Goal: Transaction & Acquisition: Download file/media

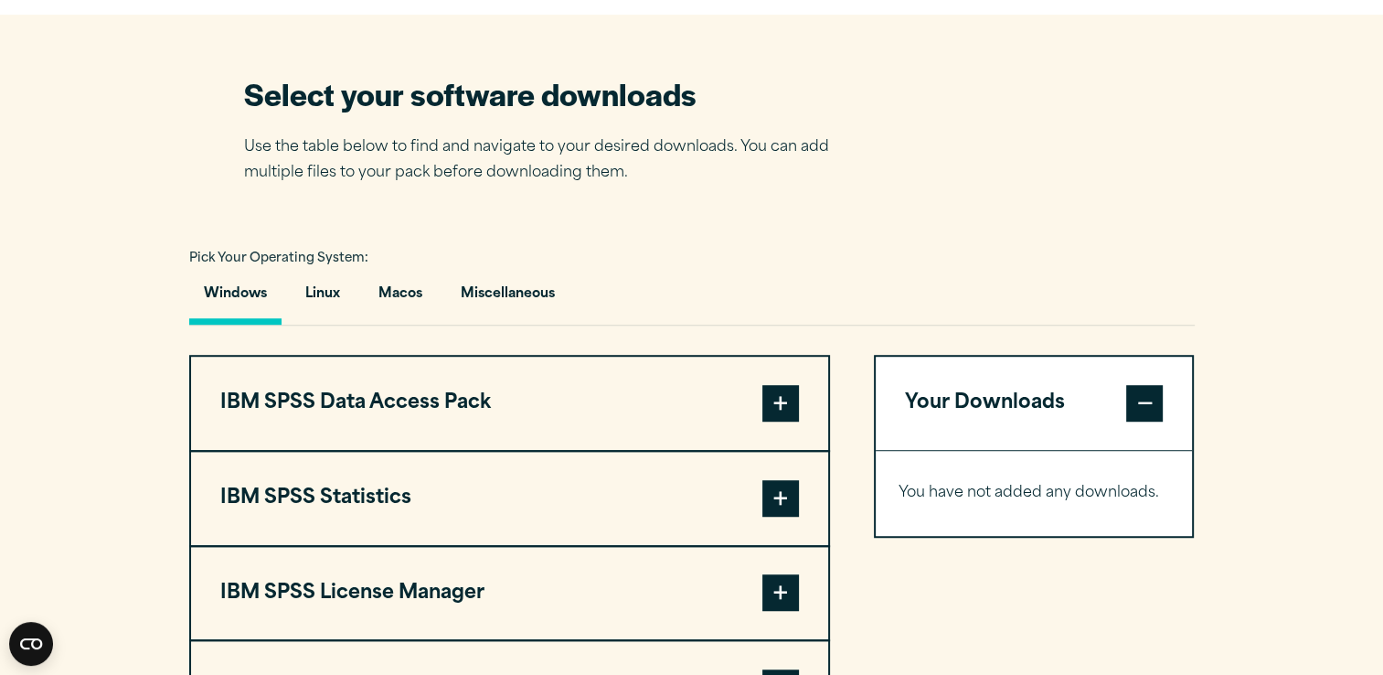
scroll to position [1143, 0]
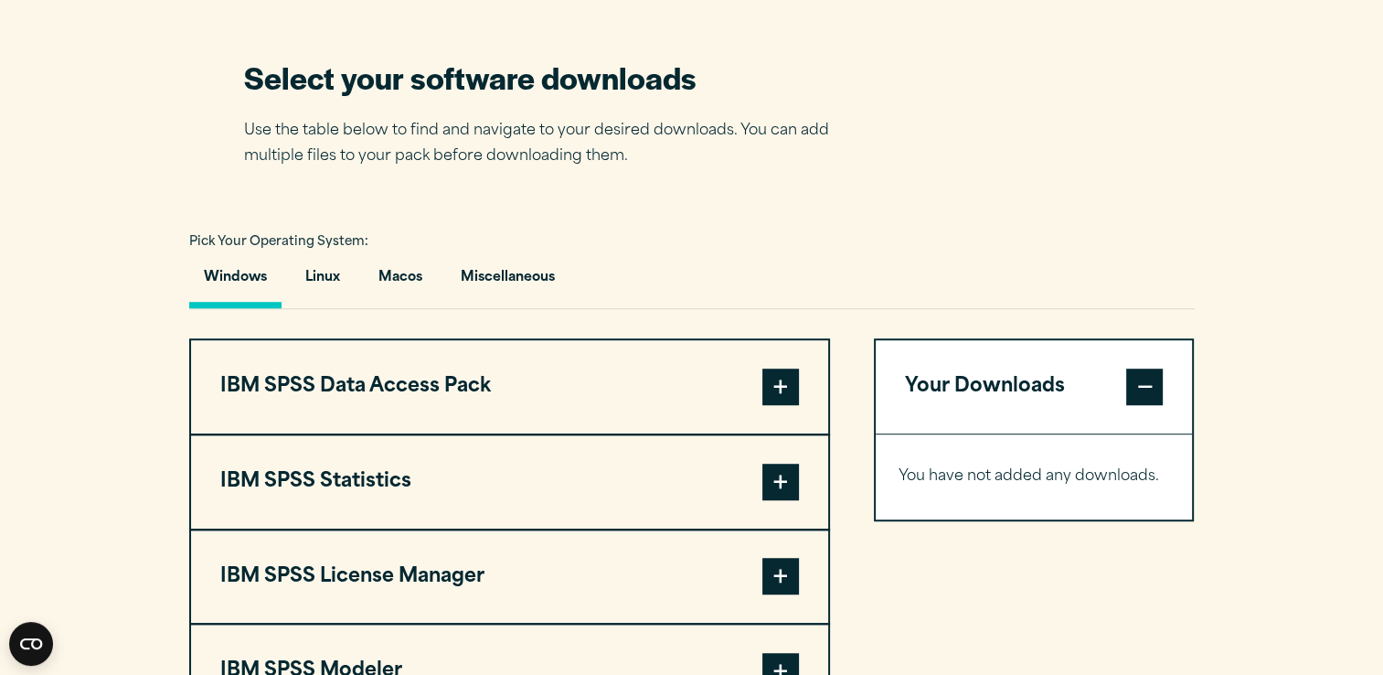
click at [781, 475] on span at bounding box center [781, 482] width 37 height 37
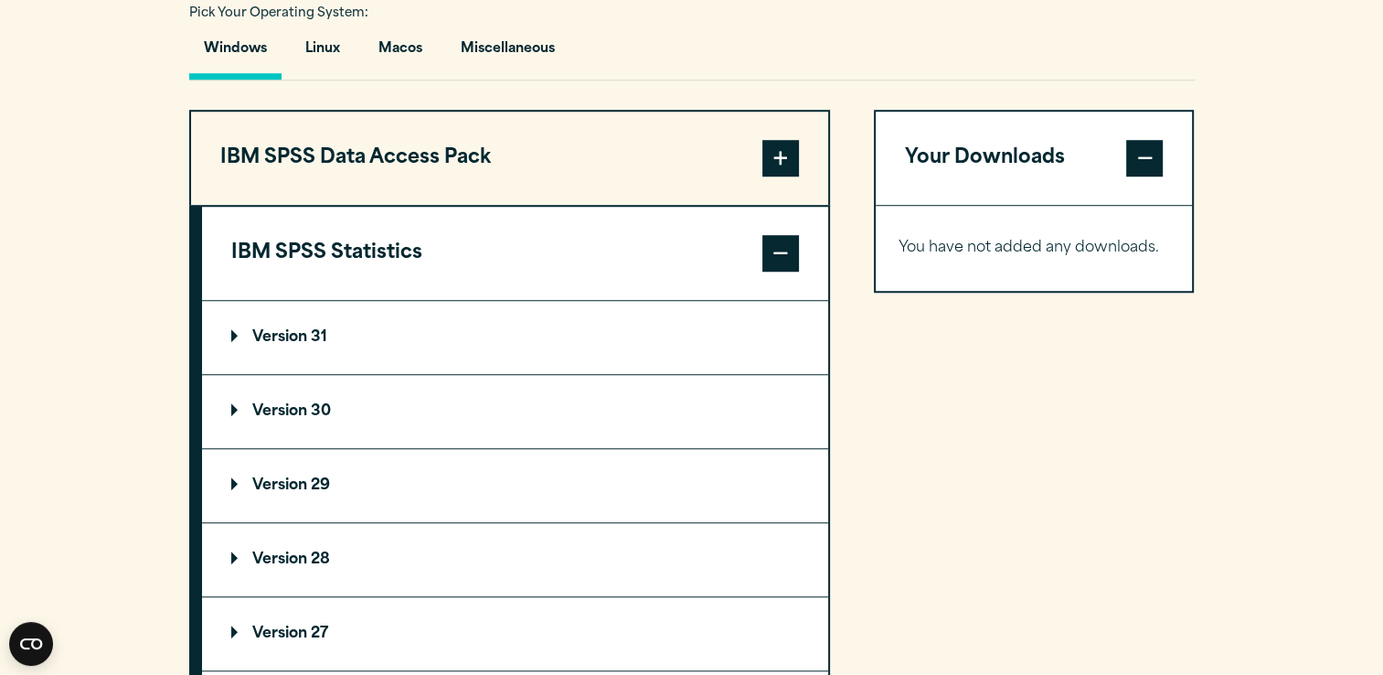
scroll to position [1417, 0]
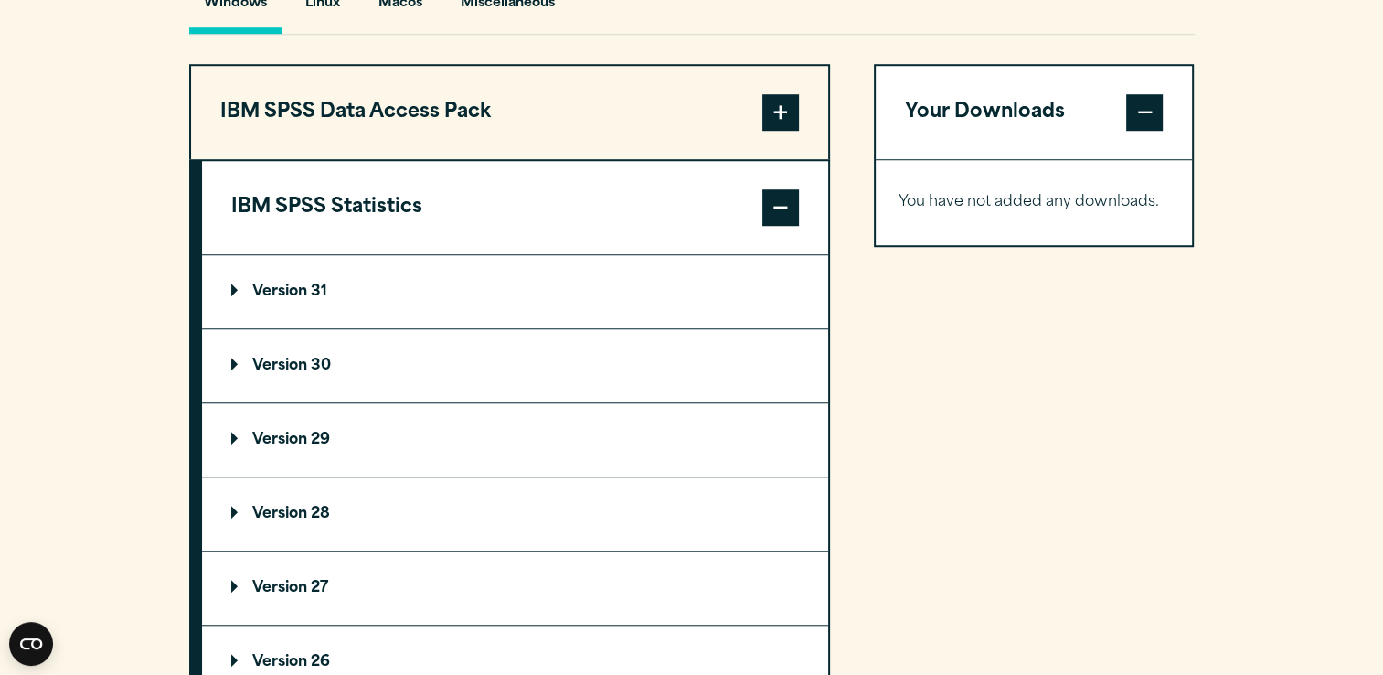
click at [326, 437] on p "Version 29" at bounding box center [280, 439] width 99 height 15
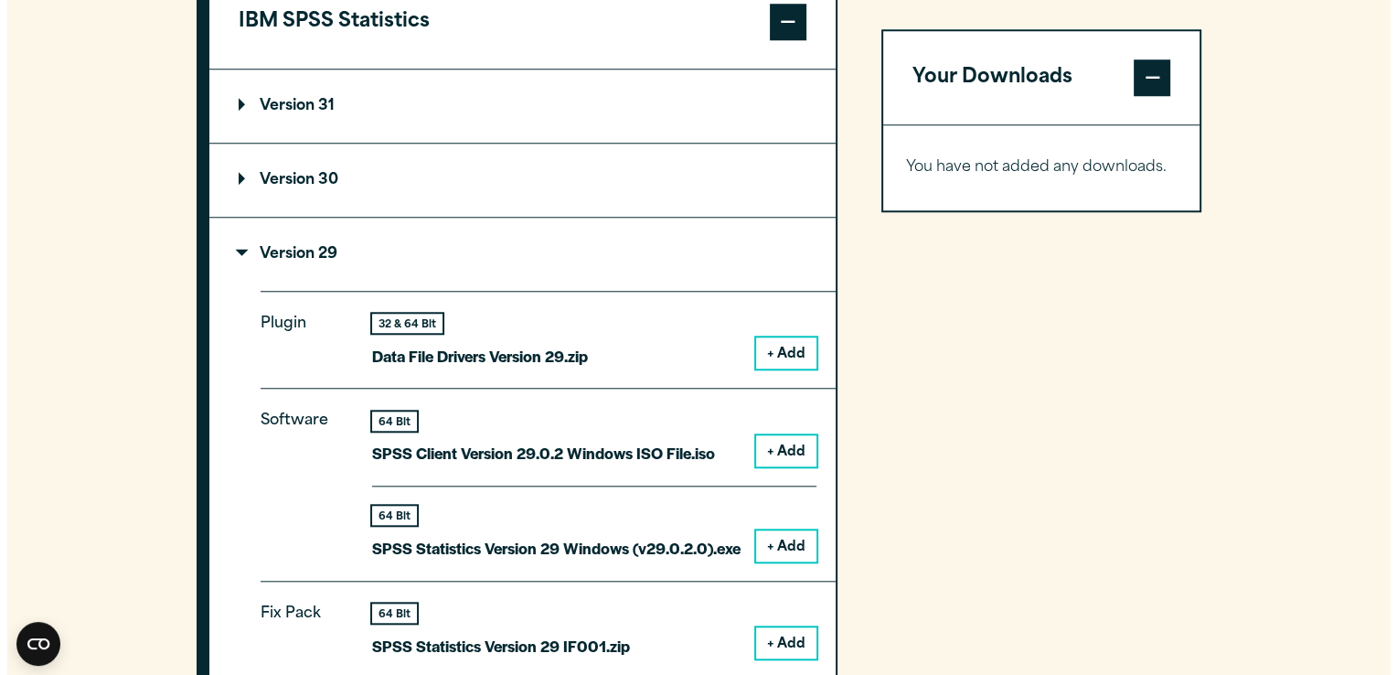
scroll to position [1646, 0]
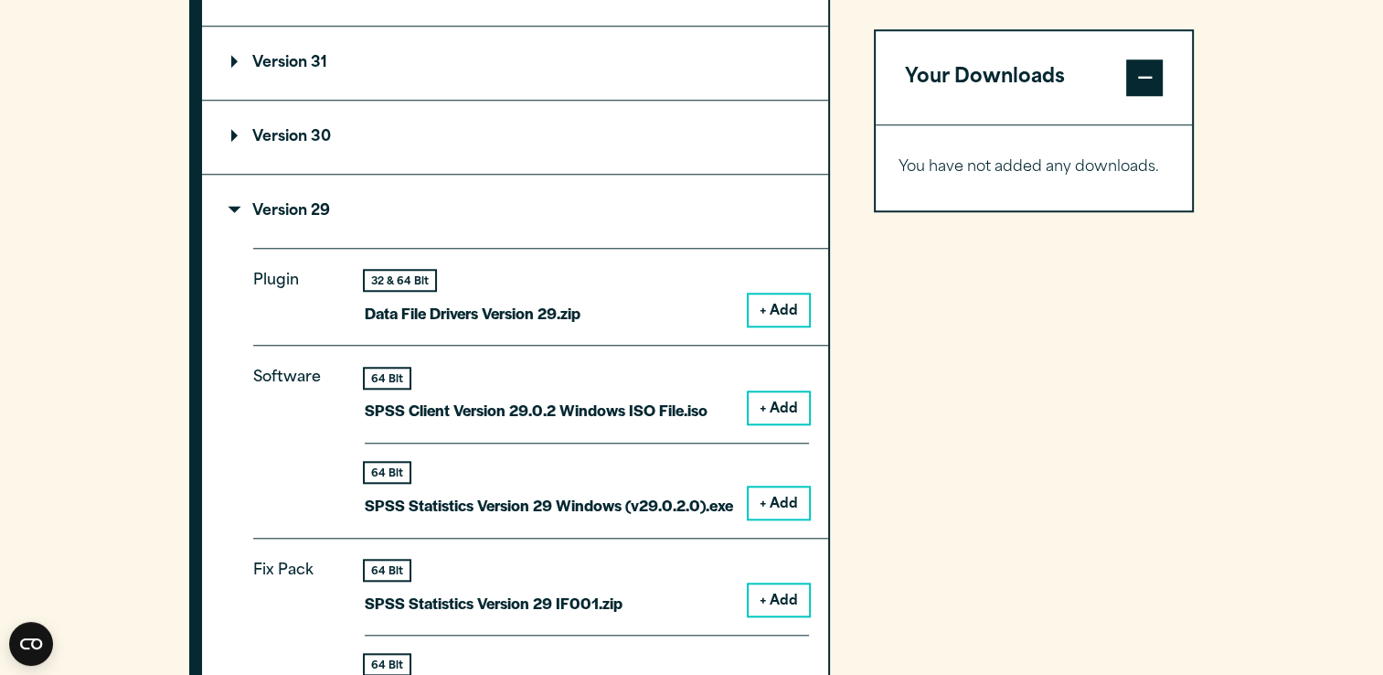
click at [770, 496] on button "+ Add" at bounding box center [779, 502] width 60 height 31
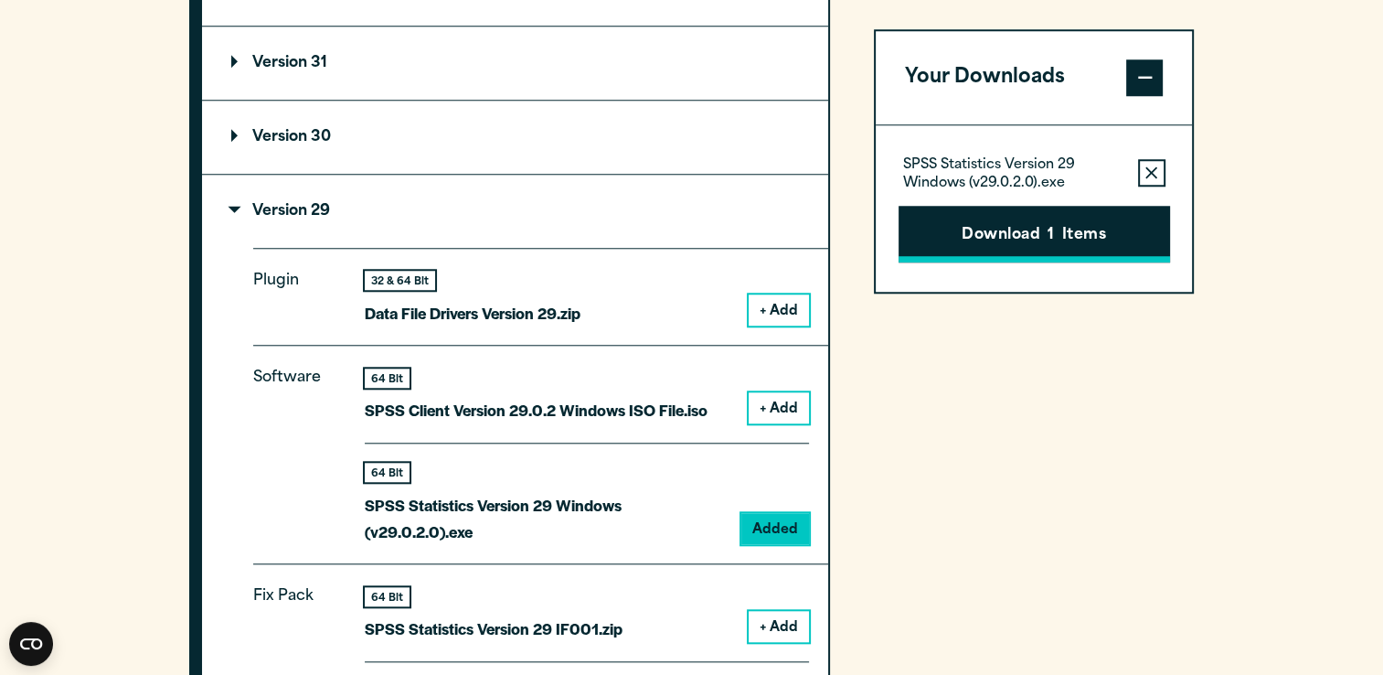
click at [1052, 226] on span "1" at bounding box center [1051, 236] width 6 height 24
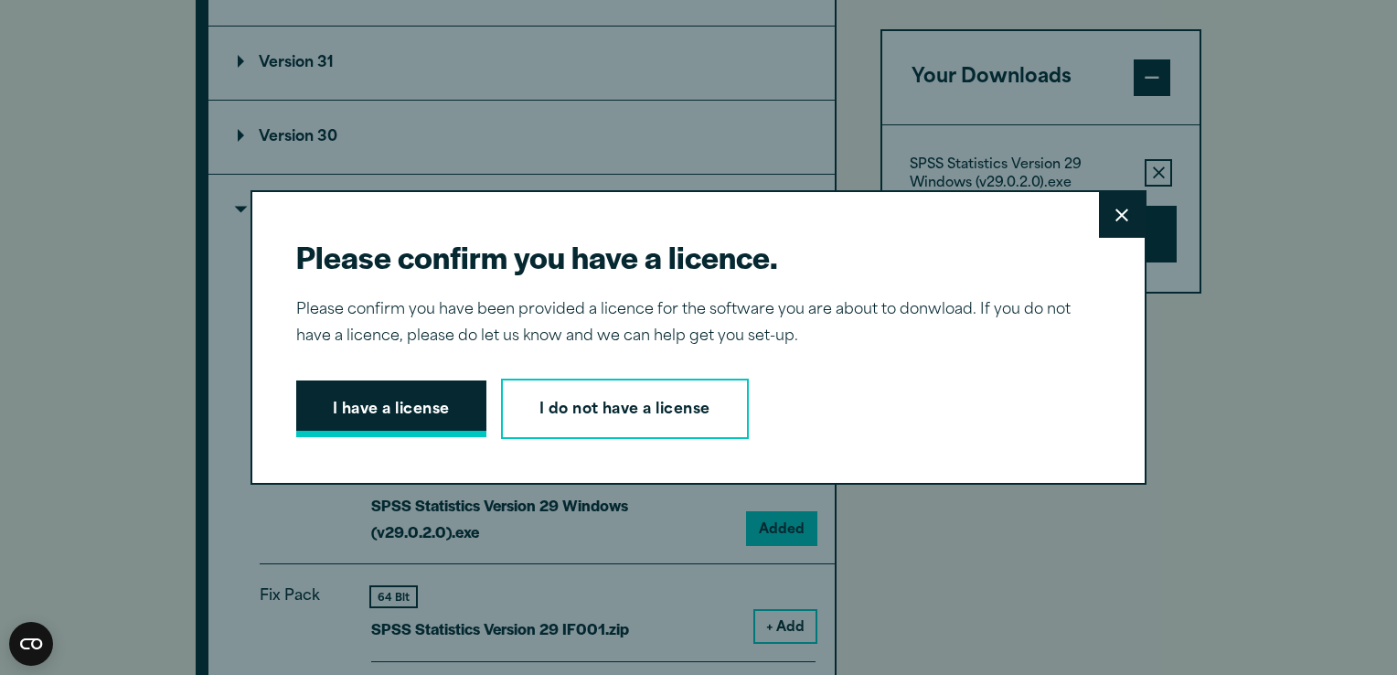
click at [413, 407] on button "I have a license" at bounding box center [391, 408] width 190 height 57
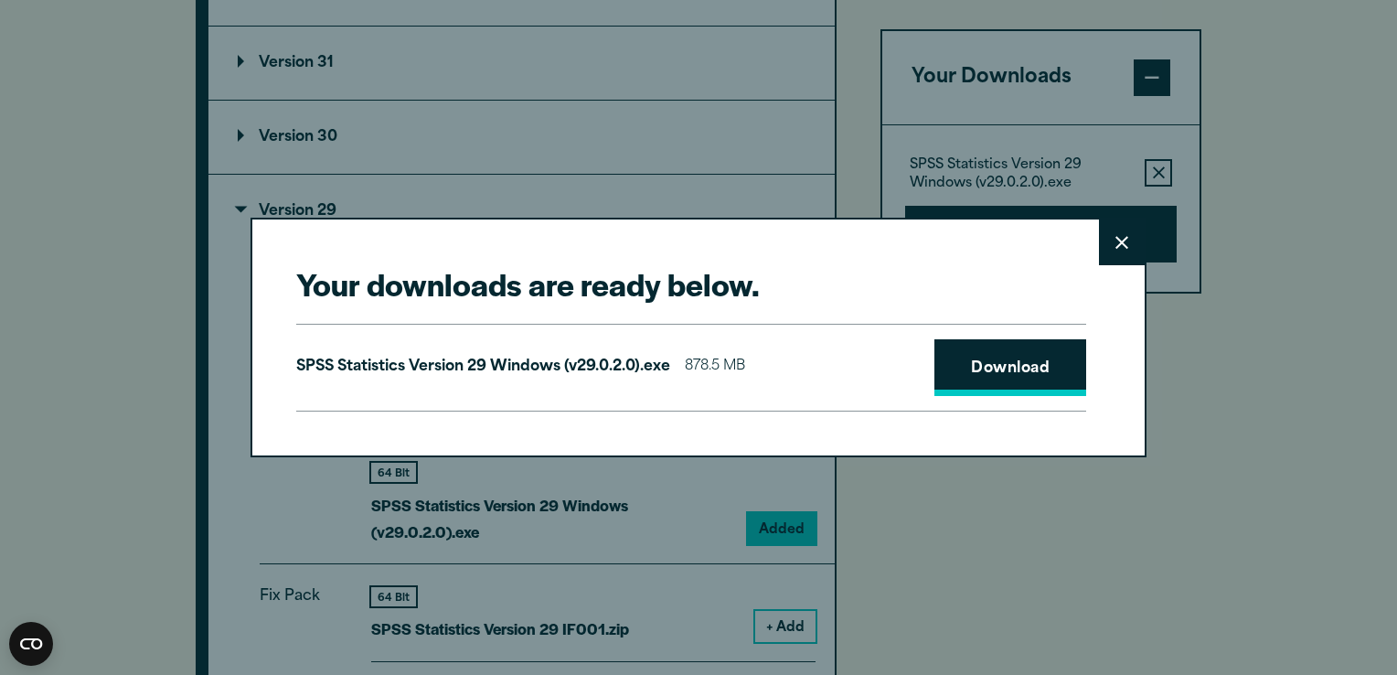
click at [980, 371] on link "Download" at bounding box center [1010, 367] width 152 height 57
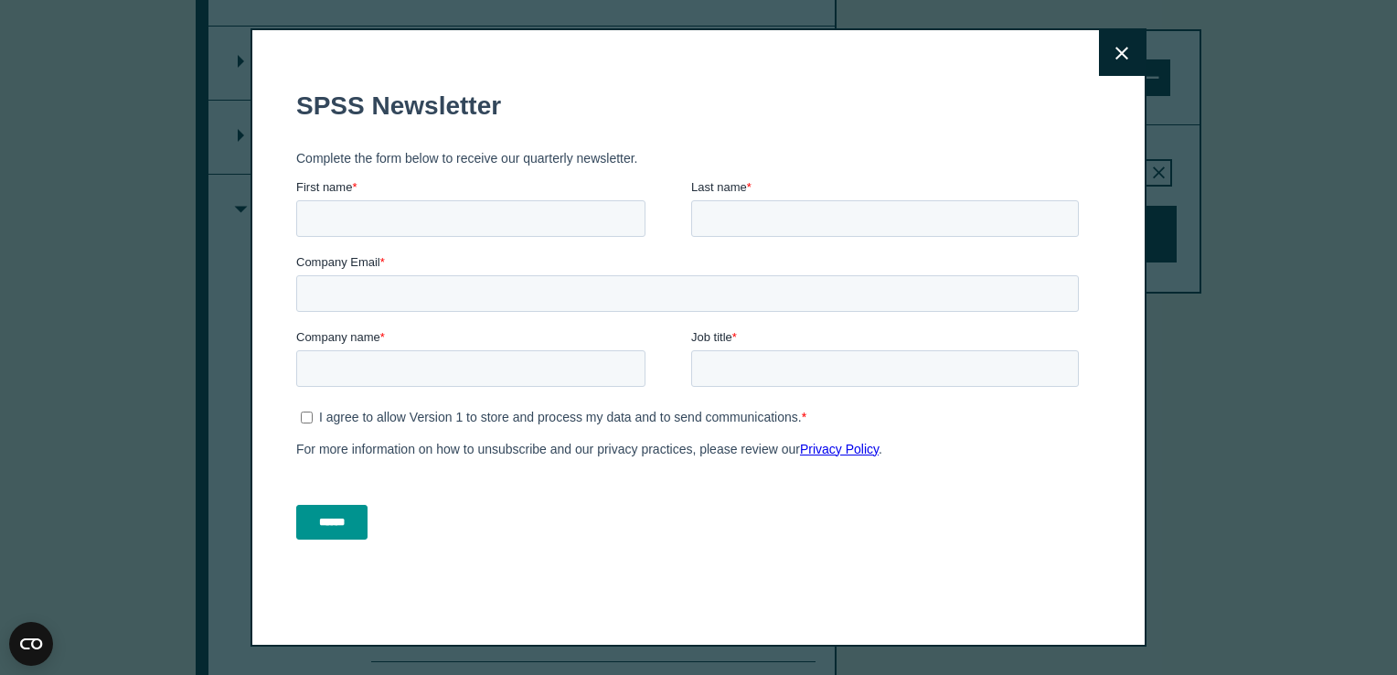
click at [1120, 52] on icon at bounding box center [1121, 54] width 13 height 14
